Goal: Manage account settings

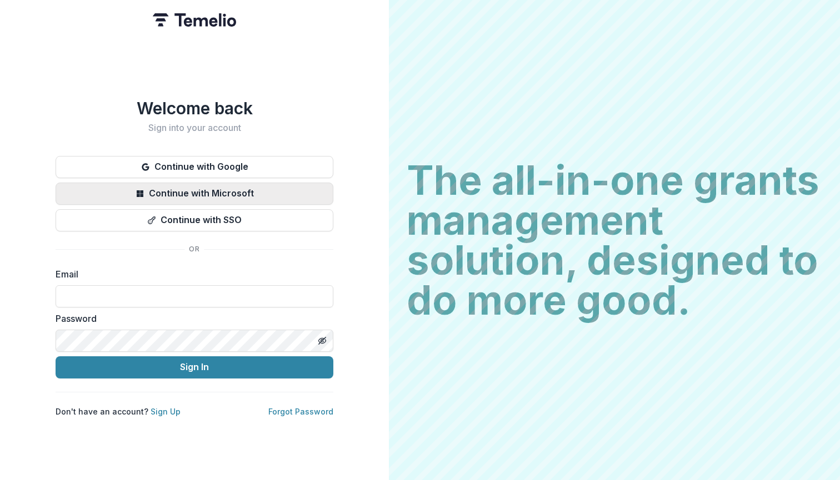
type input "**********"
click at [194, 363] on button "Sign In" at bounding box center [195, 368] width 278 height 22
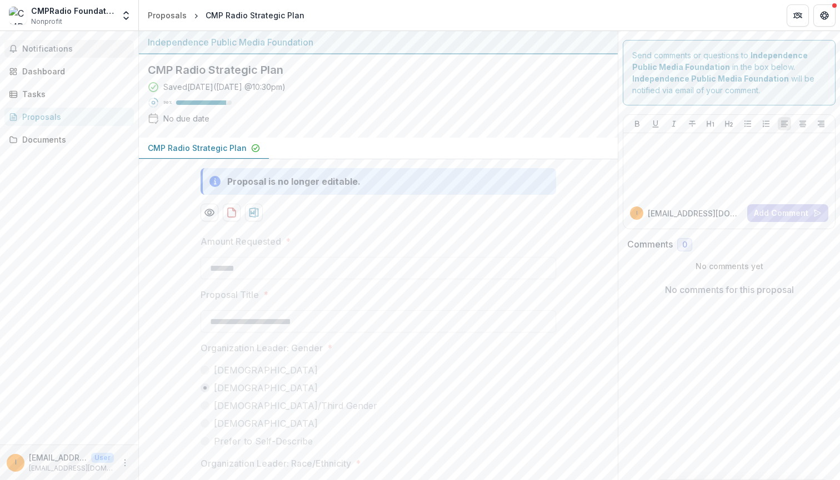
click at [49, 52] on span "Notifications" at bounding box center [75, 48] width 107 height 9
click at [54, 72] on div "Dashboard" at bounding box center [73, 72] width 103 height 12
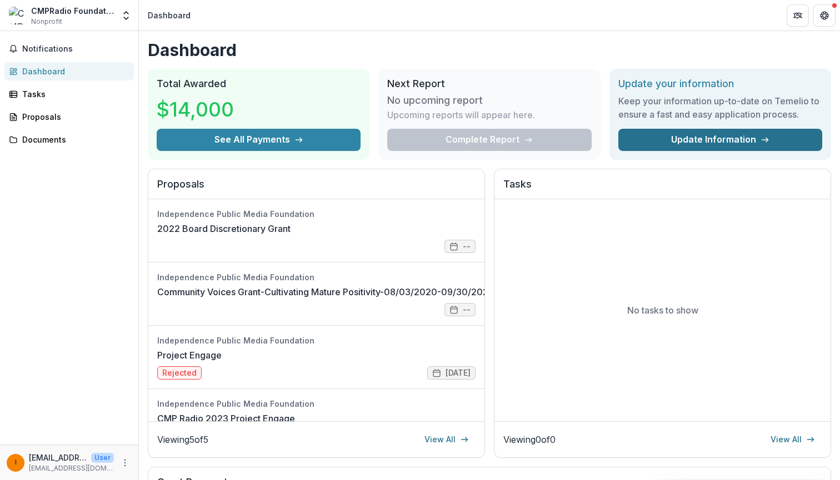
click at [752, 136] on link "Update Information" at bounding box center [720, 140] width 204 height 22
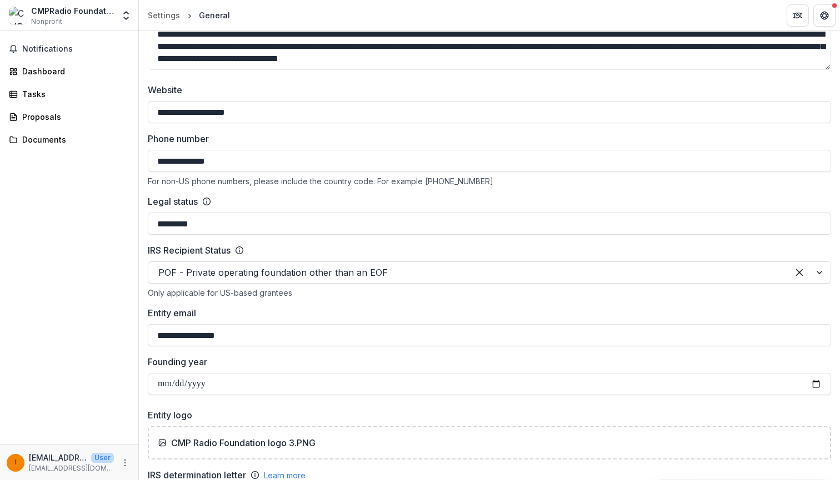
scroll to position [388, 0]
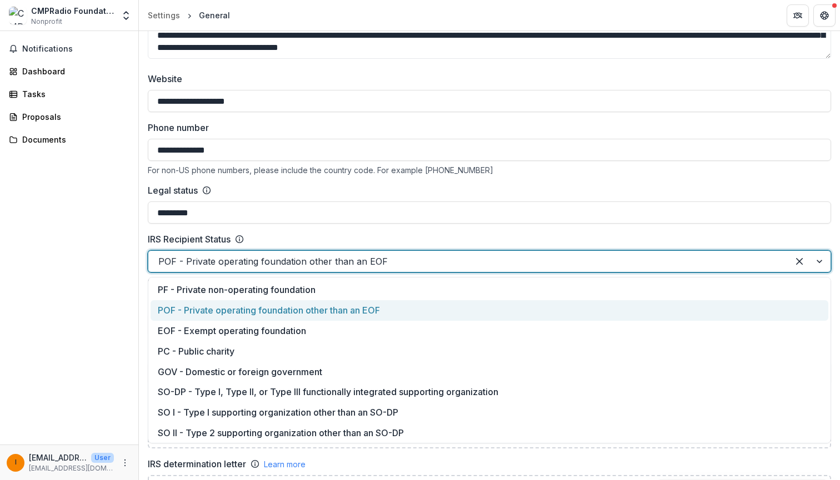
click at [816, 261] on div at bounding box center [809, 261] width 42 height 21
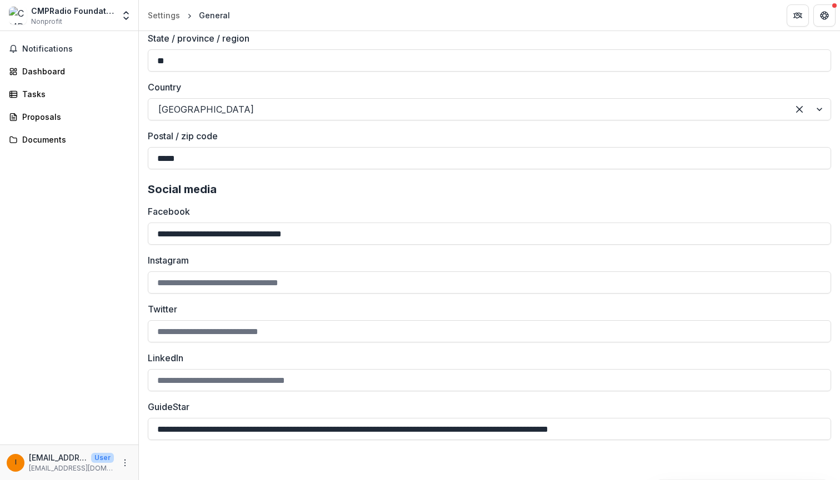
scroll to position [1416, 0]
click at [281, 288] on input "Instagram" at bounding box center [489, 283] width 683 height 22
type input "********"
click at [724, 458] on button "Cancel" at bounding box center [720, 463] width 43 height 18
